Goal: Information Seeking & Learning: Learn about a topic

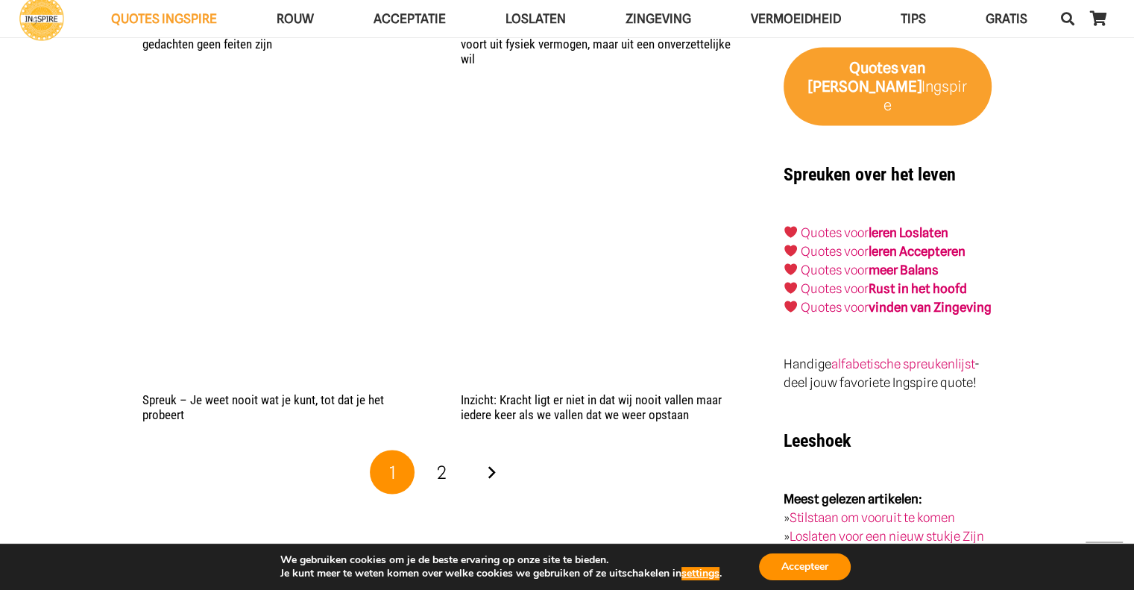
scroll to position [2983, 0]
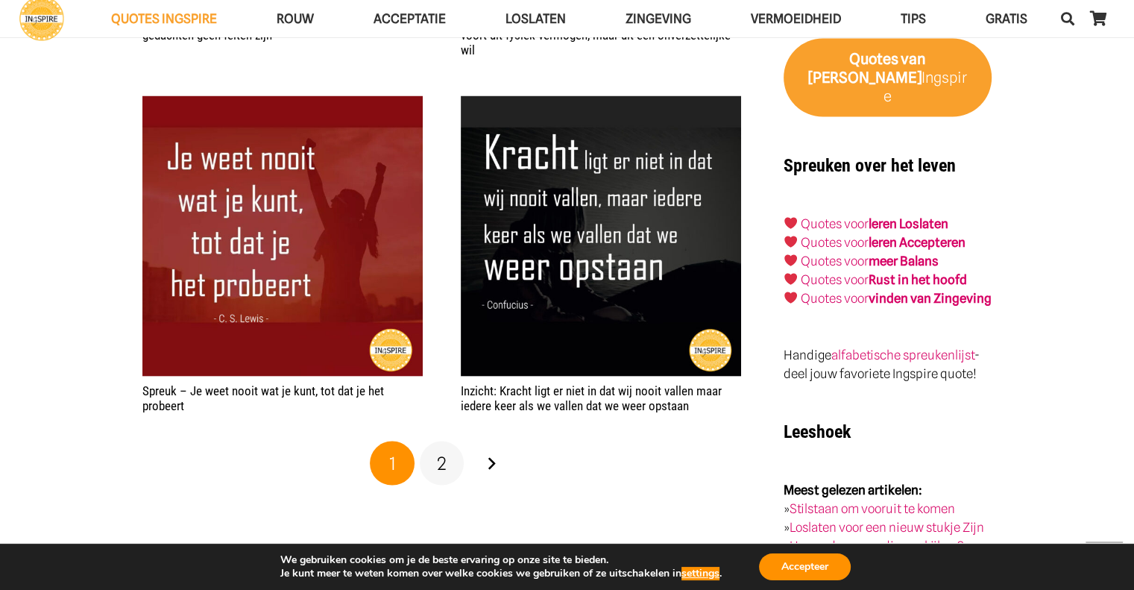
click at [439, 453] on span "2" at bounding box center [442, 464] width 10 height 22
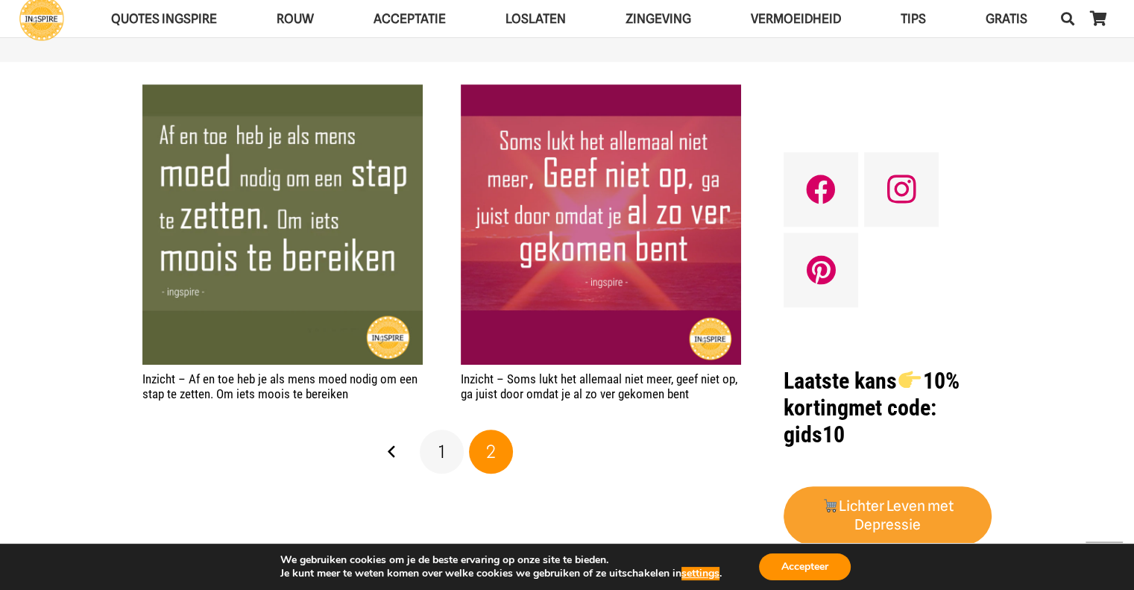
scroll to position [1193, 0]
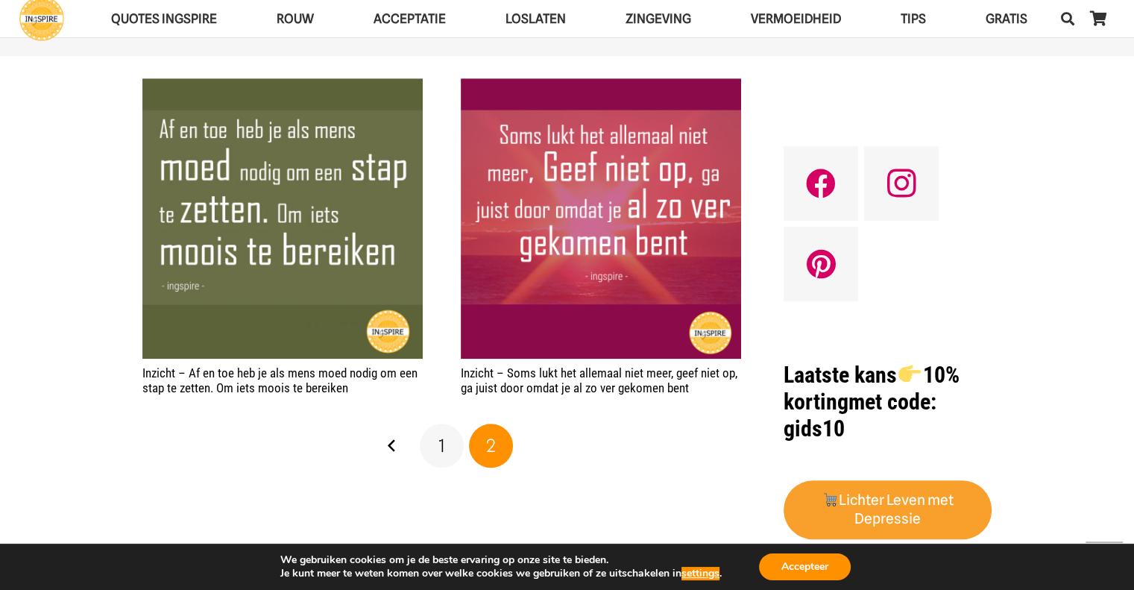
click at [432, 426] on link "1" at bounding box center [442, 446] width 45 height 45
